Goal: Navigation & Orientation: Understand site structure

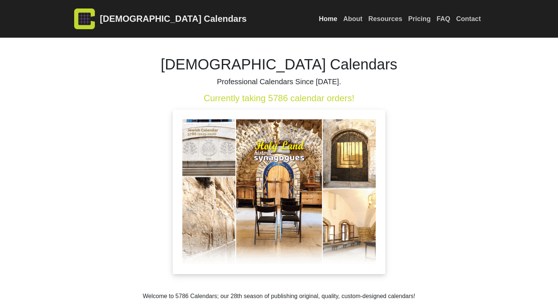
click at [354, 20] on link "About" at bounding box center [353, 19] width 25 height 16
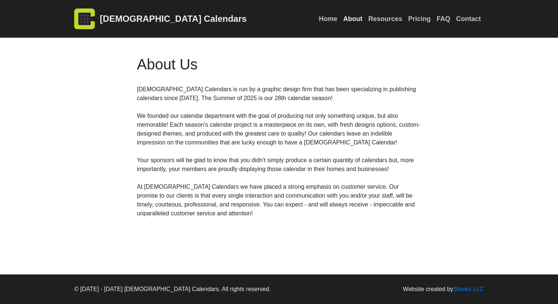
click at [388, 20] on link "Resources" at bounding box center [386, 19] width 40 height 16
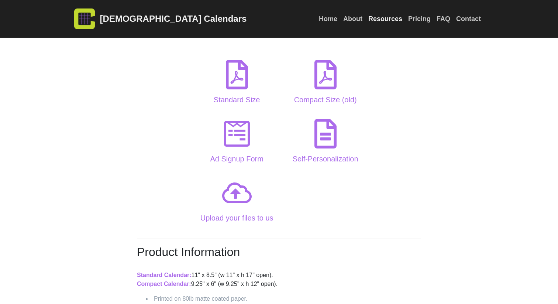
click at [414, 23] on link "Pricing" at bounding box center [420, 19] width 28 height 16
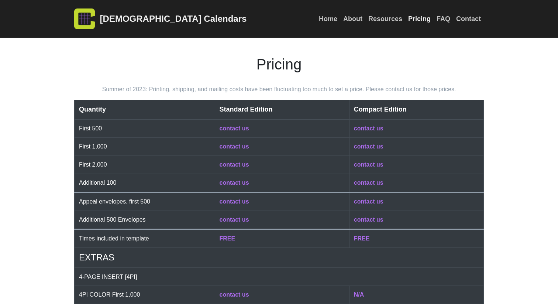
click at [362, 21] on link "About" at bounding box center [353, 19] width 25 height 16
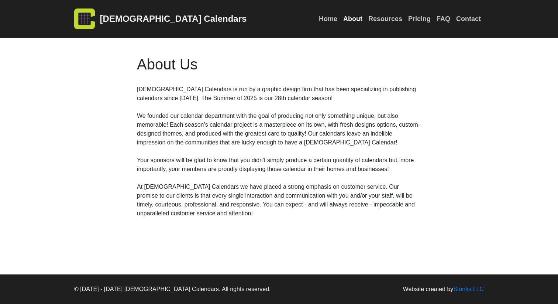
click at [390, 22] on link "Resources" at bounding box center [386, 19] width 40 height 16
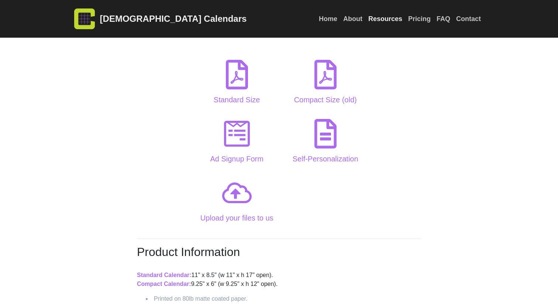
click at [423, 18] on link "Pricing" at bounding box center [420, 19] width 28 height 16
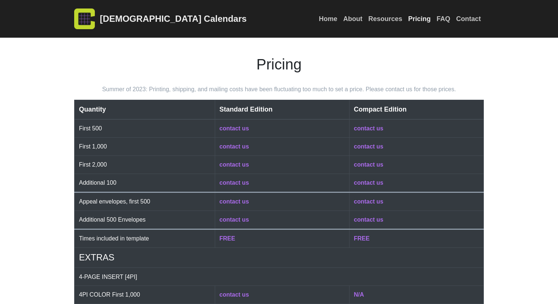
click at [459, 22] on link "Contact" at bounding box center [469, 19] width 31 height 16
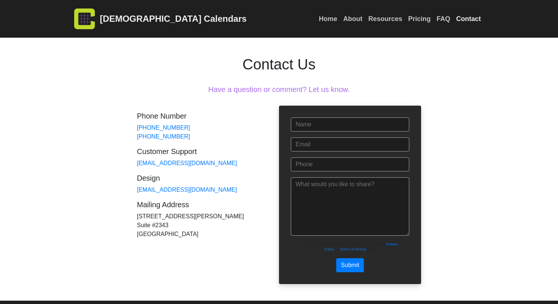
click at [430, 22] on link "Pricing" at bounding box center [420, 19] width 28 height 16
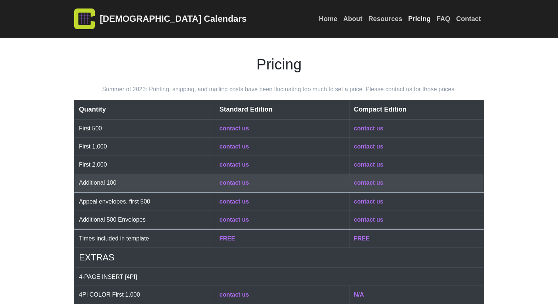
scroll to position [402, 0]
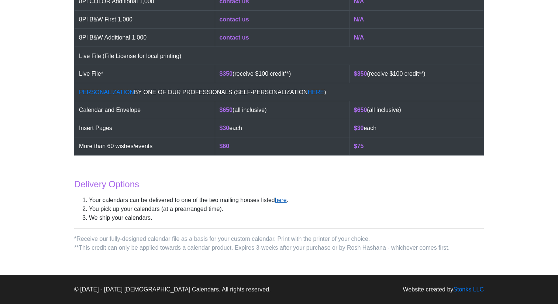
click at [283, 199] on link "here" at bounding box center [281, 200] width 12 height 6
click at [284, 199] on link "here" at bounding box center [281, 200] width 12 height 6
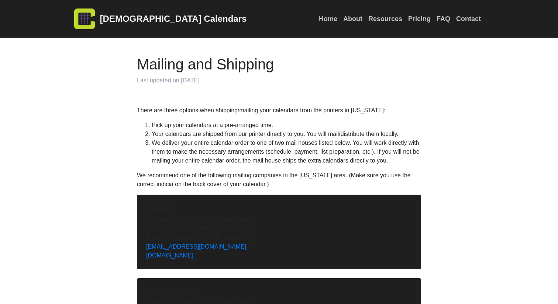
click at [355, 16] on link "About" at bounding box center [353, 19] width 25 height 16
